Goal: Task Accomplishment & Management: Complete application form

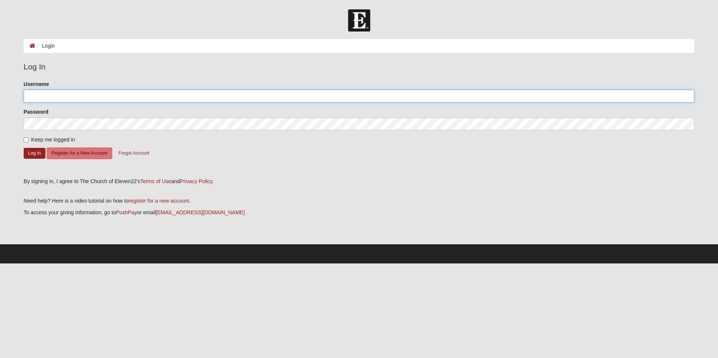
click at [107, 97] on input "Username" at bounding box center [359, 96] width 670 height 13
type input "zhouck"
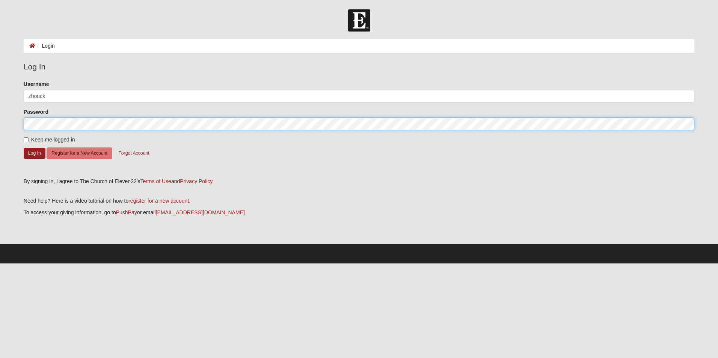
click at [24, 148] on button "Log In" at bounding box center [35, 153] width 22 height 11
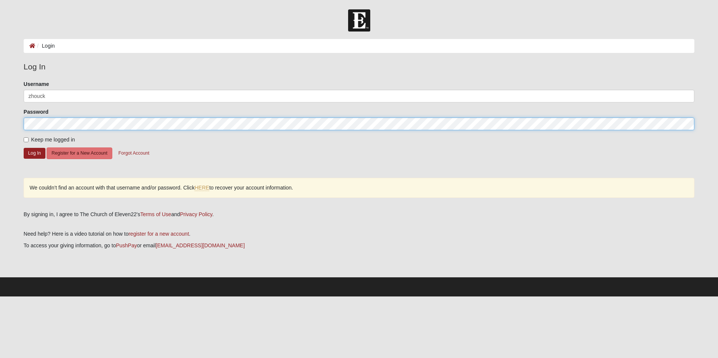
click at [11, 123] on form "Log In Login Login Error Log In Please correct the following: Username [PERSON_…" at bounding box center [359, 152] width 718 height 287
click at [24, 148] on button "Log In" at bounding box center [35, 153] width 22 height 11
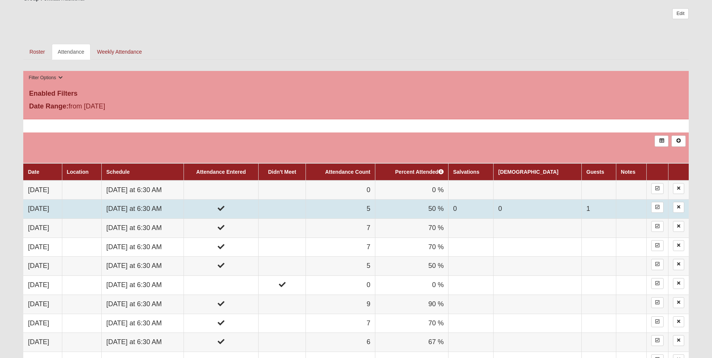
scroll to position [300, 0]
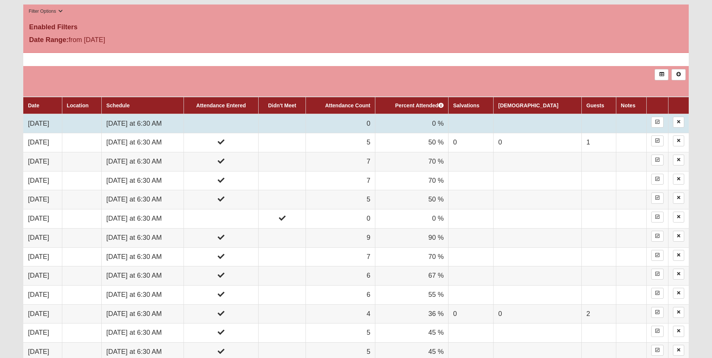
click at [166, 121] on td "[DATE] at 6:30 AM" at bounding box center [143, 123] width 82 height 19
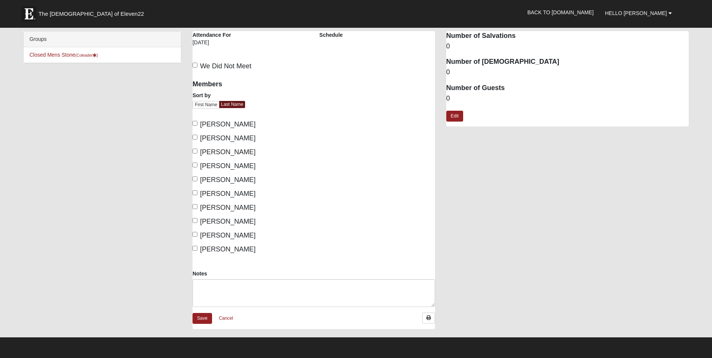
click at [209, 123] on span "Hagist, Brian" at bounding box center [228, 124] width 56 height 8
click at [197, 123] on input "Hagist, Brian" at bounding box center [195, 123] width 5 height 5
checkbox input "true"
click at [214, 137] on span "Houck, Zac" at bounding box center [228, 138] width 56 height 8
click at [197, 137] on input "Houck, Zac" at bounding box center [195, 137] width 5 height 5
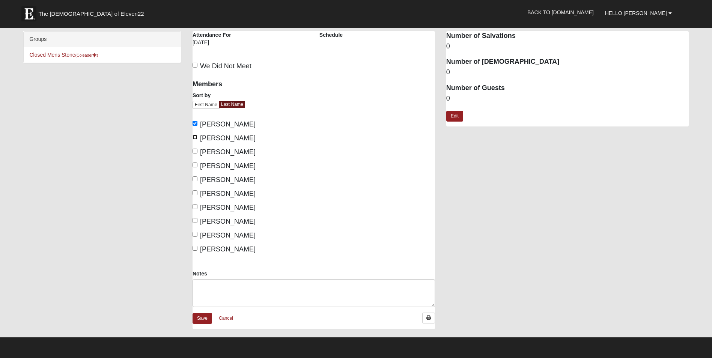
checkbox input "true"
click at [221, 151] on span "Jones, Nick" at bounding box center [228, 152] width 56 height 8
click at [197, 151] on input "Jones, Nick" at bounding box center [195, 151] width 5 height 5
checkbox input "true"
click at [224, 165] on span "Jones, Tristan" at bounding box center [228, 166] width 56 height 8
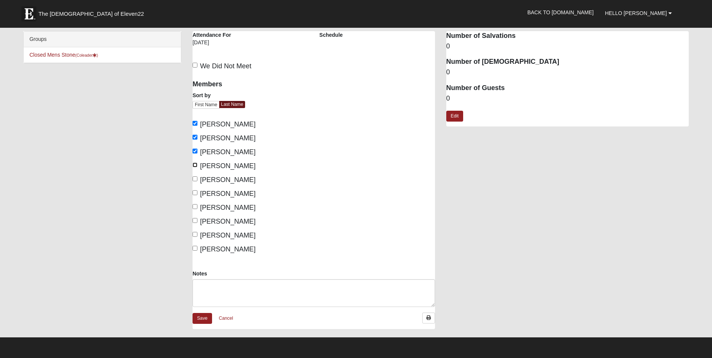
click at [197, 165] on input "Jones, Tristan" at bounding box center [195, 165] width 5 height 5
checkbox input "true"
click at [227, 178] on span "Mason, Rick" at bounding box center [228, 180] width 56 height 8
click at [197, 178] on input "Mason, Rick" at bounding box center [195, 178] width 5 height 5
checkbox input "true"
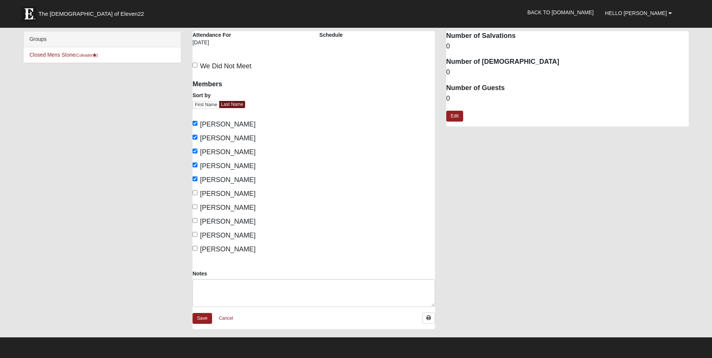
click at [228, 195] on span "Minter, Mike" at bounding box center [228, 194] width 56 height 8
click at [197, 195] on input "Minter, Mike" at bounding box center [195, 192] width 5 height 5
checkbox input "true"
click at [240, 236] on span "Walczak, Steven" at bounding box center [228, 236] width 56 height 8
click at [197, 236] on input "Walczak, Steven" at bounding box center [195, 234] width 5 height 5
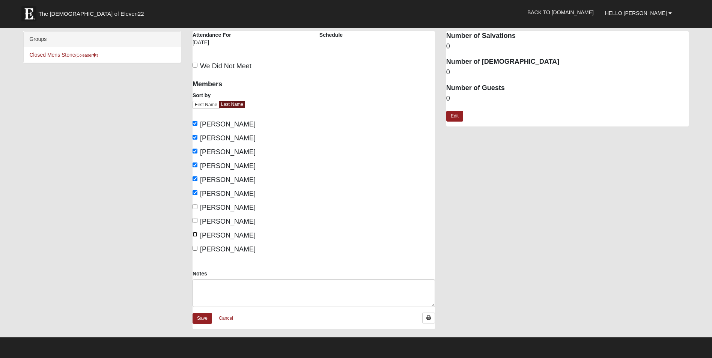
checkbox input "true"
click at [234, 249] on span "Westfall, Drew" at bounding box center [228, 249] width 56 height 8
click at [197, 249] on input "Westfall, Drew" at bounding box center [195, 248] width 5 height 5
checkbox input "true"
click at [461, 118] on link "Edit" at bounding box center [454, 116] width 17 height 11
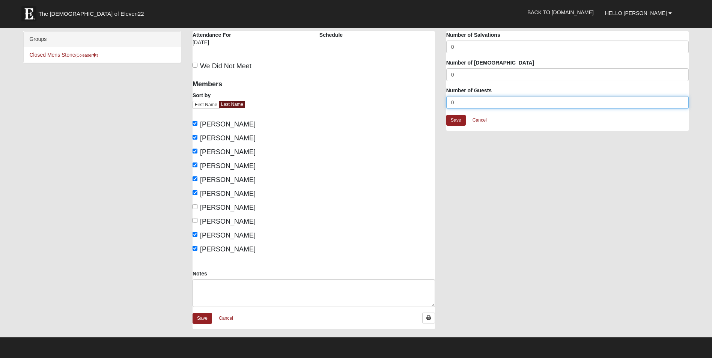
drag, startPoint x: 459, startPoint y: 102, endPoint x: 451, endPoint y: 103, distance: 7.6
click at [451, 103] on input "0" at bounding box center [567, 102] width 242 height 13
type input "2"
click at [456, 118] on link "Save" at bounding box center [456, 120] width 20 height 11
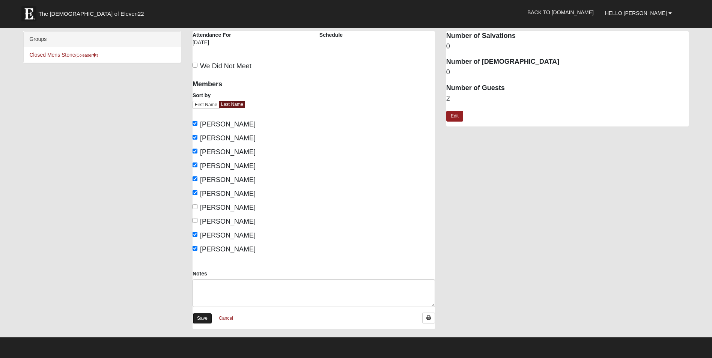
click at [202, 317] on link "Save" at bounding box center [203, 318] width 20 height 11
